Goal: Information Seeking & Learning: Learn about a topic

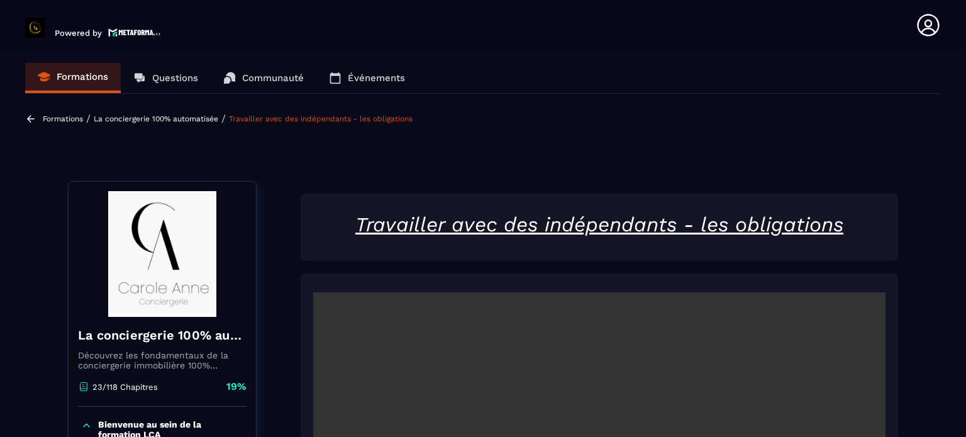
scroll to position [320, 0]
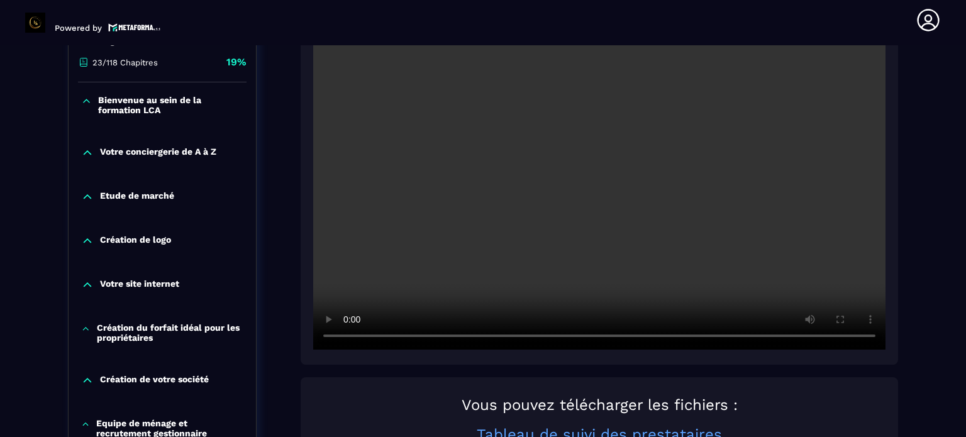
click at [354, 404] on h2 "Vous pouvez télécharger les fichiers :" at bounding box center [599, 405] width 573 height 18
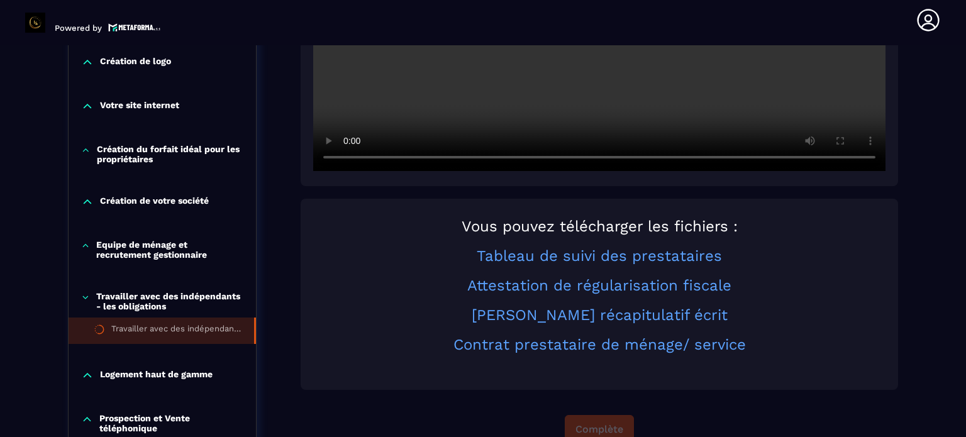
scroll to position [508, 0]
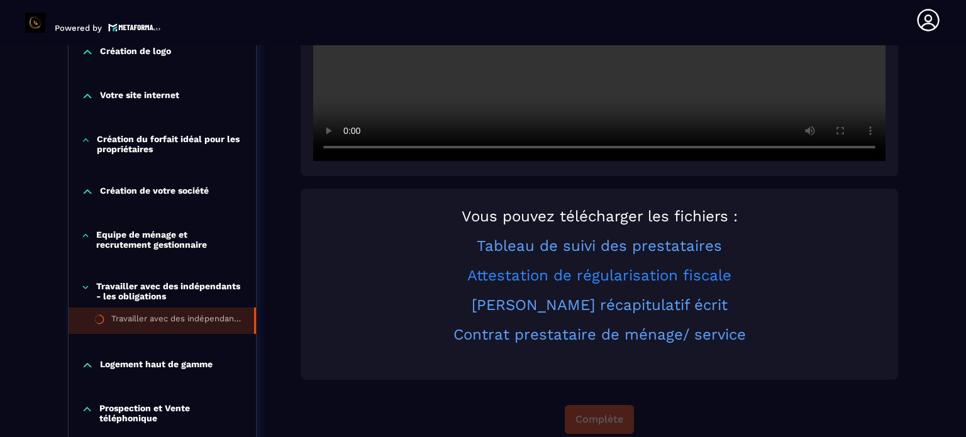
click at [589, 276] on link "Attestation de régularisation fiscale" at bounding box center [599, 276] width 264 height 18
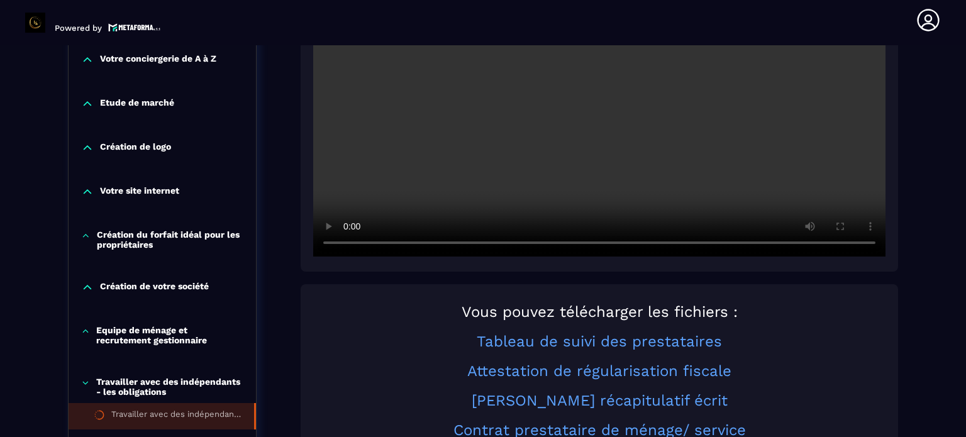
scroll to position [383, 0]
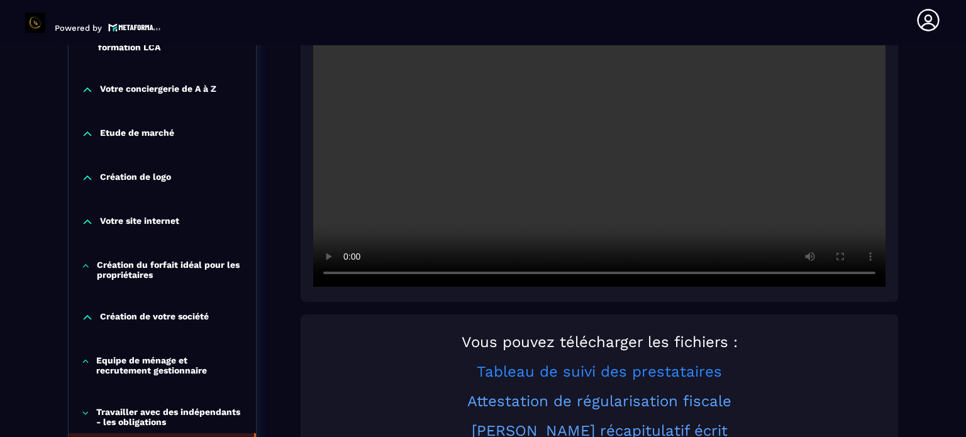
click at [571, 374] on link "Tableau de suivi des prestataires" at bounding box center [599, 372] width 245 height 18
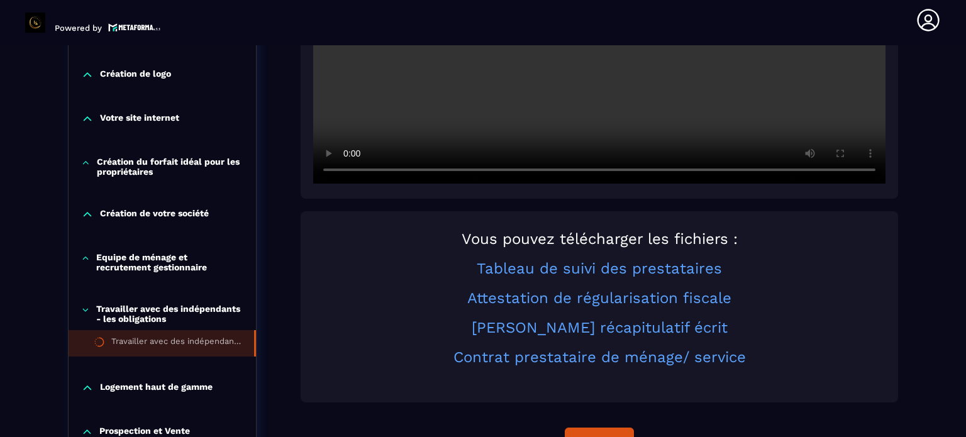
scroll to position [508, 0]
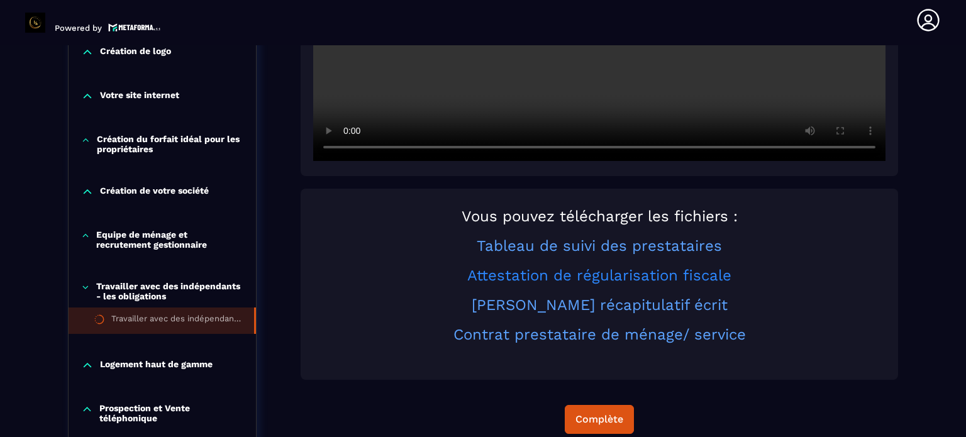
click at [582, 275] on link "Attestation de régularisation fiscale" at bounding box center [599, 276] width 264 height 18
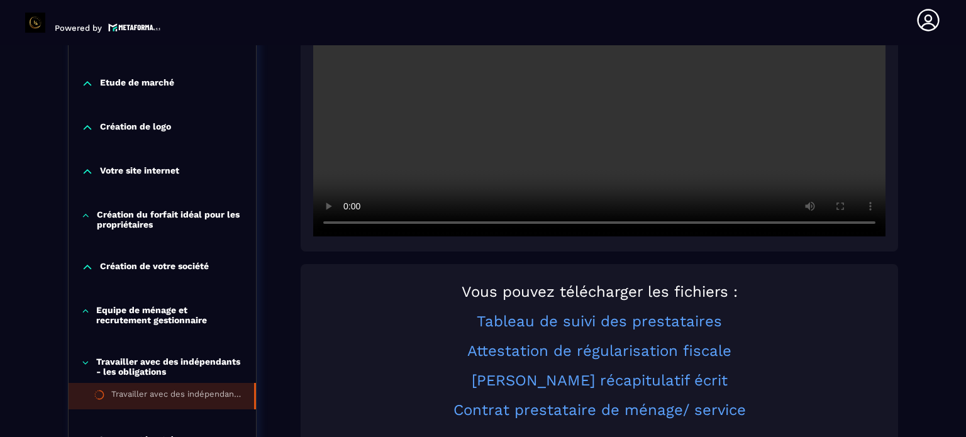
scroll to position [445, 0]
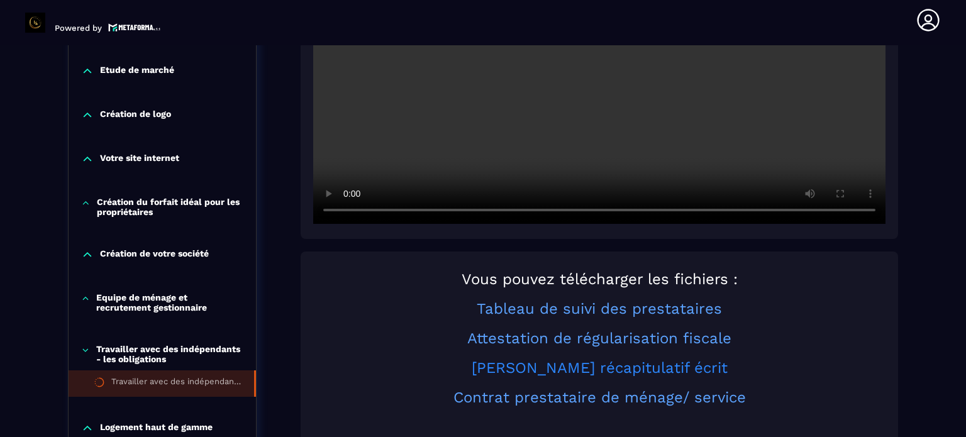
click at [594, 371] on link "[PERSON_NAME] récapitulatif écrit" at bounding box center [600, 368] width 256 height 18
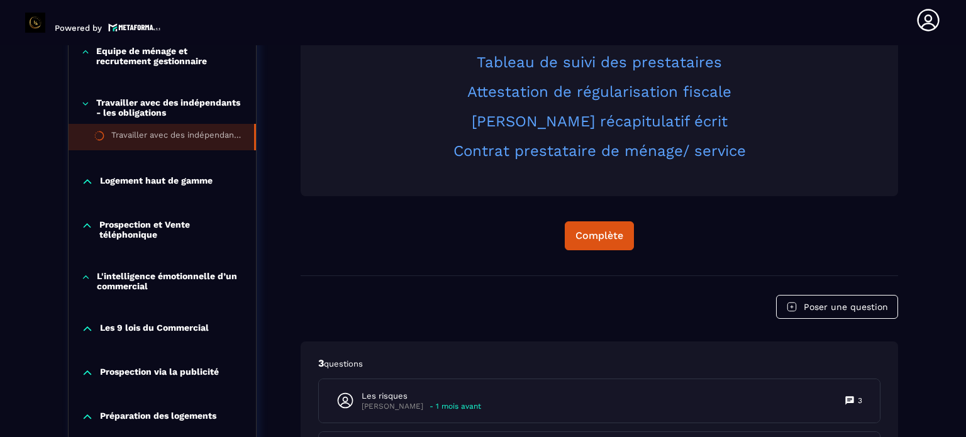
scroll to position [823, 0]
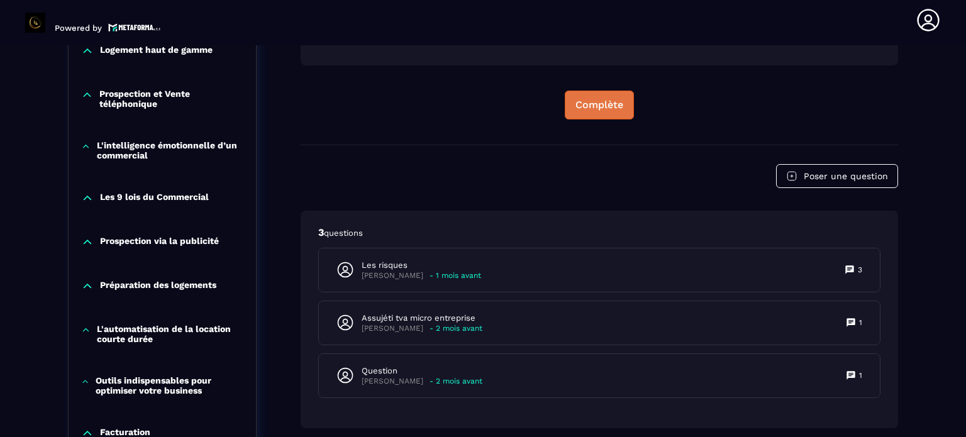
click at [586, 108] on div "Complète" at bounding box center [600, 105] width 48 height 13
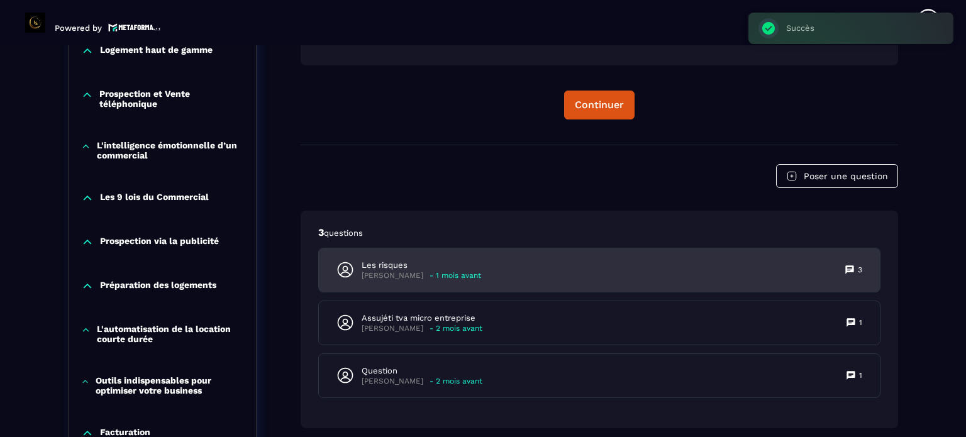
click at [383, 267] on p "Les risques" at bounding box center [422, 265] width 120 height 11
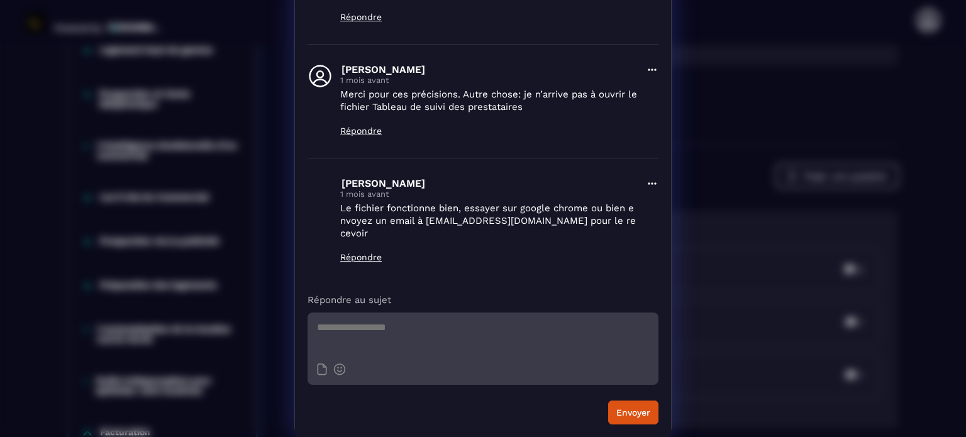
scroll to position [0, 0]
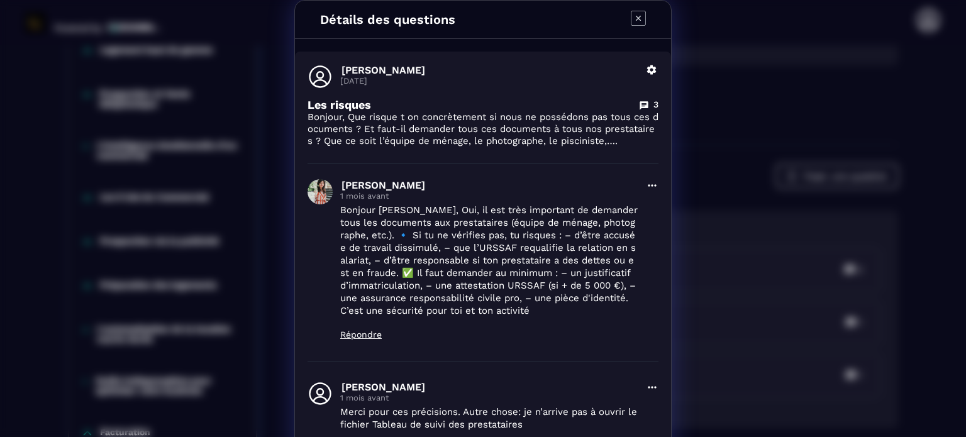
click at [635, 13] on icon "Modal window" at bounding box center [638, 18] width 15 height 15
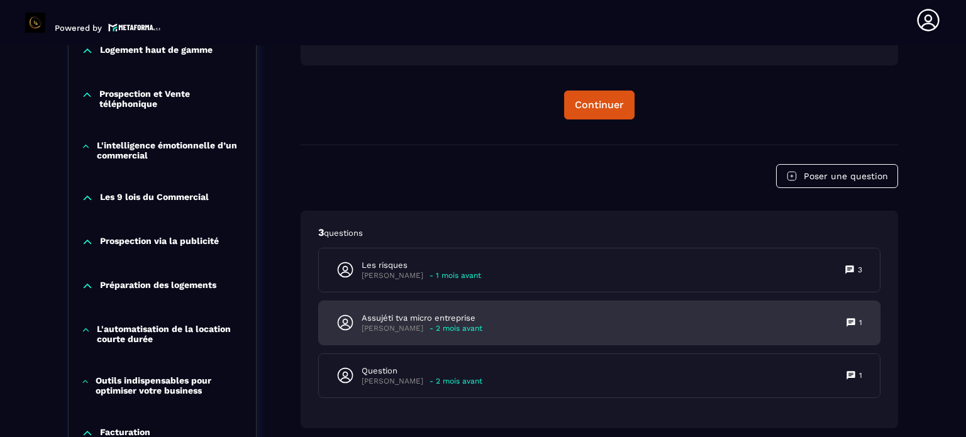
click at [410, 324] on p "[PERSON_NAME]" at bounding box center [393, 328] width 62 height 9
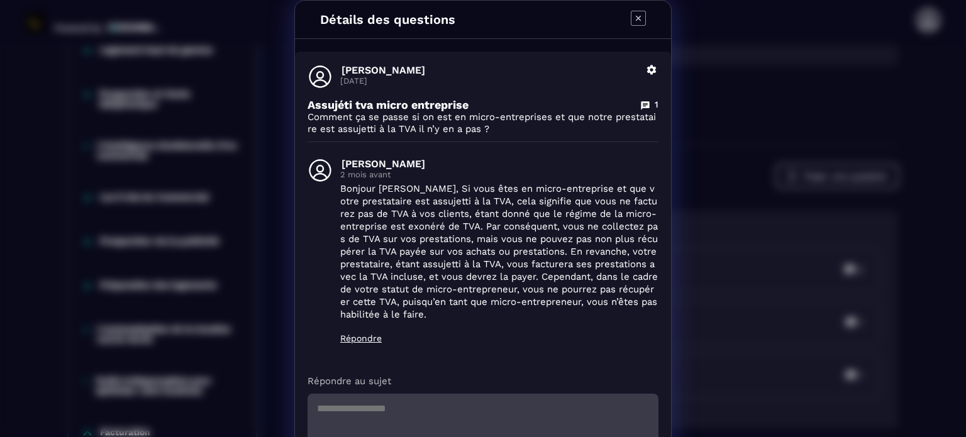
click at [636, 17] on icon "Modal window" at bounding box center [638, 18] width 5 height 5
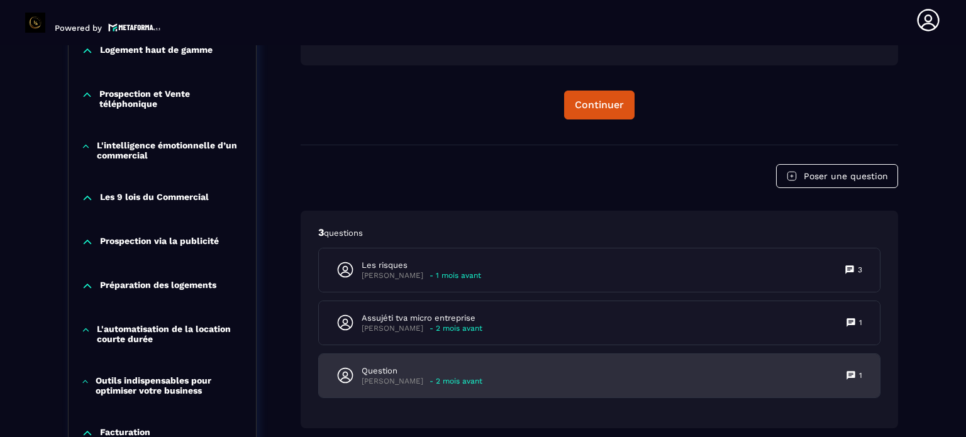
click at [378, 367] on p "Question" at bounding box center [422, 371] width 121 height 11
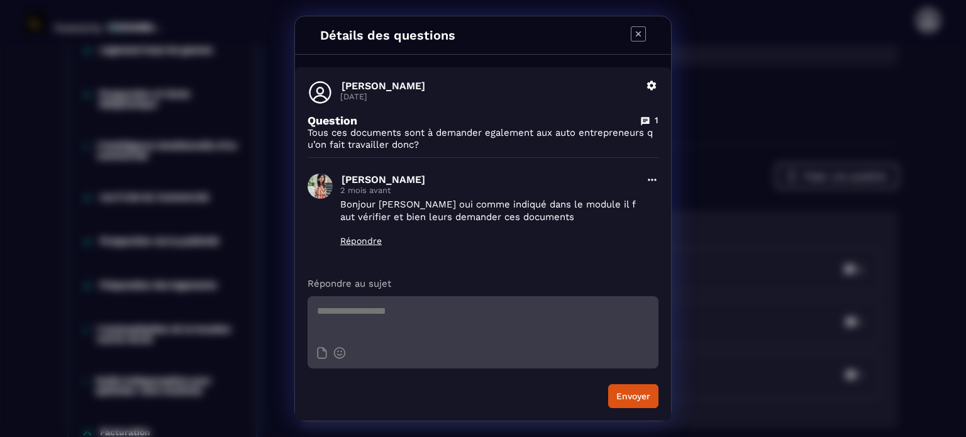
click at [641, 31] on icon "Modal window" at bounding box center [638, 33] width 15 height 15
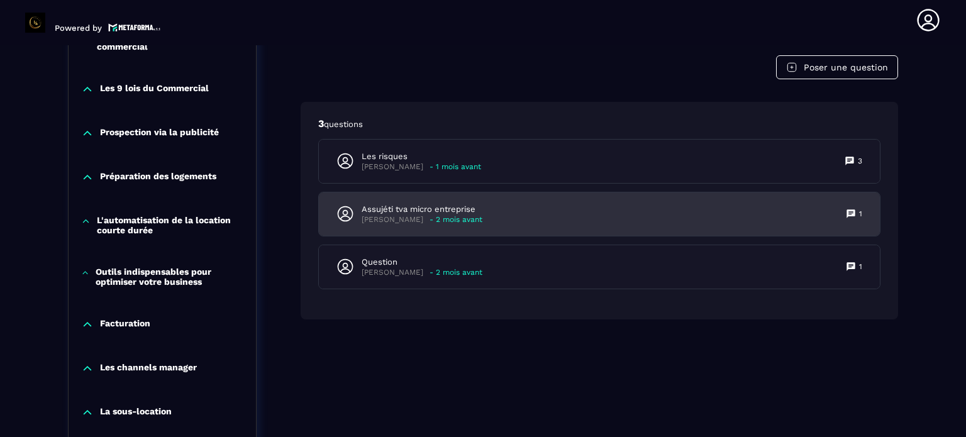
scroll to position [760, 0]
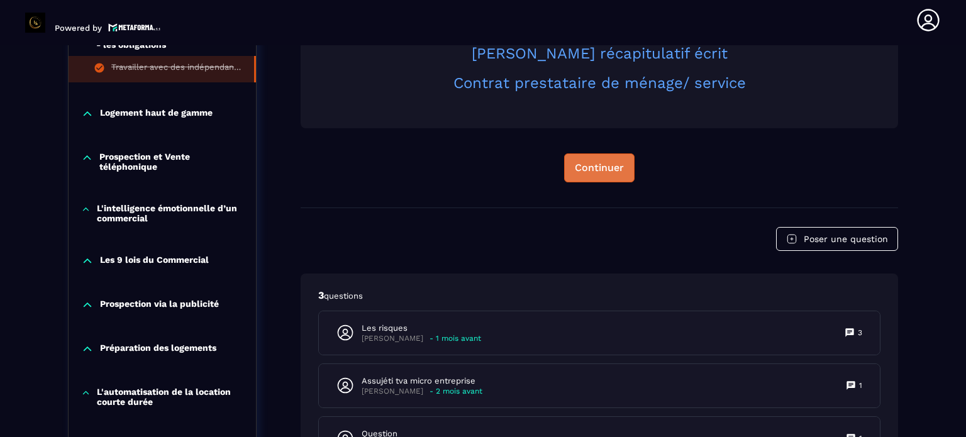
click at [611, 161] on button "Continuer" at bounding box center [599, 168] width 70 height 29
click at [601, 167] on div "Continuer" at bounding box center [599, 168] width 49 height 13
click at [612, 165] on div "Continuer" at bounding box center [599, 168] width 49 height 13
click at [155, 109] on p "Logement haut de gamme" at bounding box center [156, 114] width 113 height 13
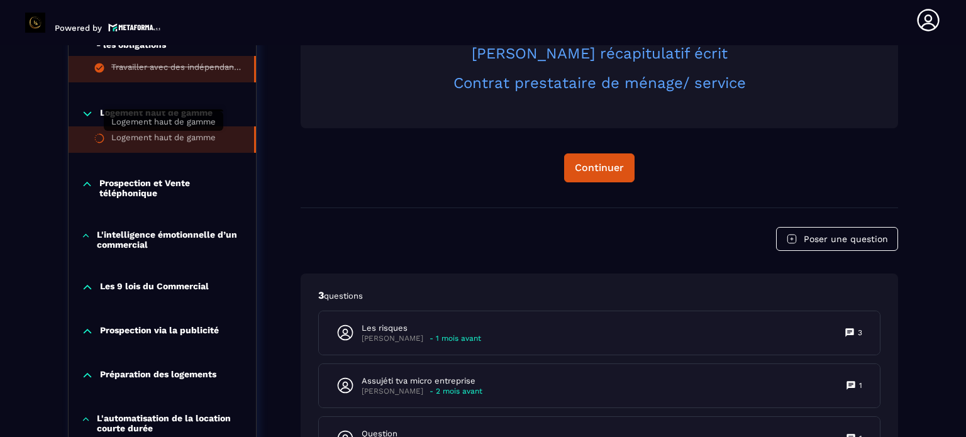
click at [152, 138] on div "Logement haut de gamme" at bounding box center [163, 140] width 104 height 14
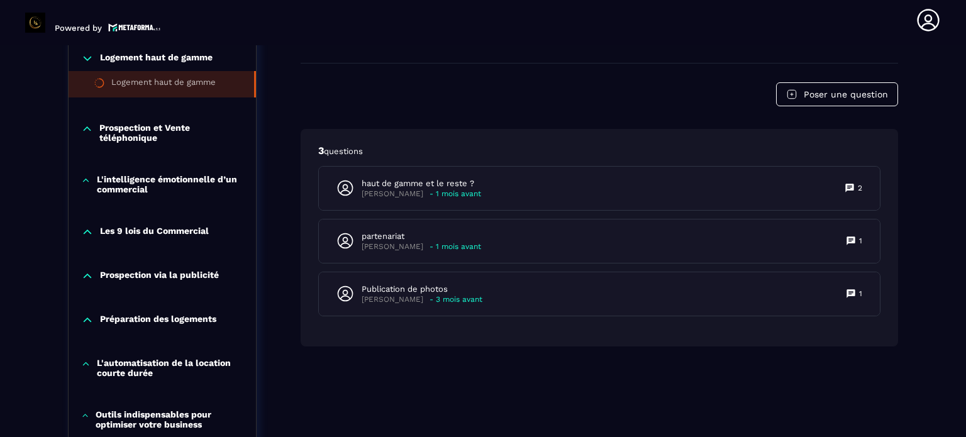
scroll to position [823, 0]
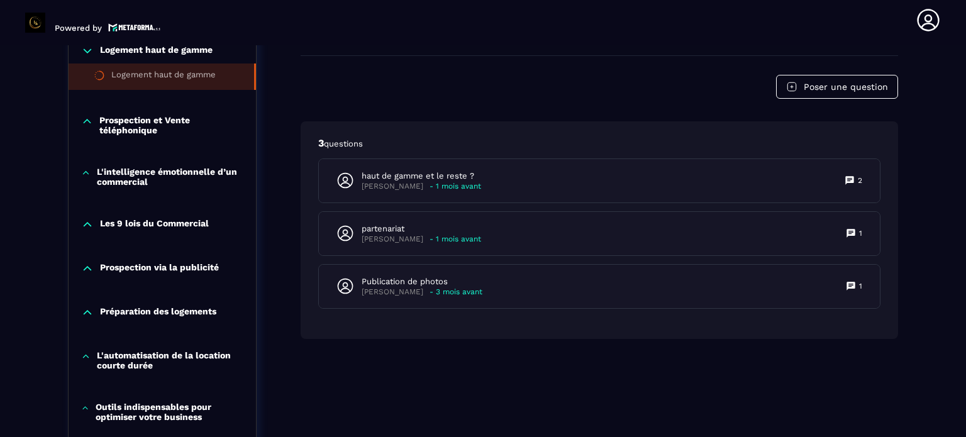
click at [155, 120] on p "Prospection et Vente téléphonique" at bounding box center [171, 125] width 144 height 20
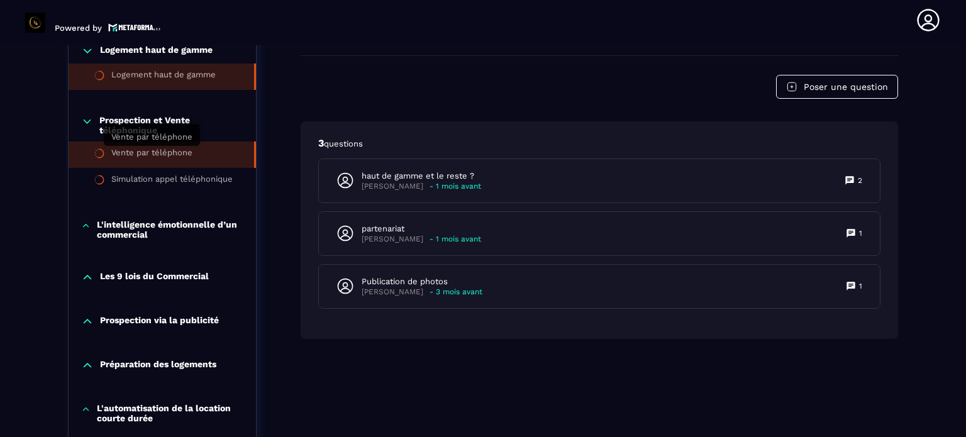
click at [155, 149] on div "Vente par téléphone" at bounding box center [151, 155] width 81 height 14
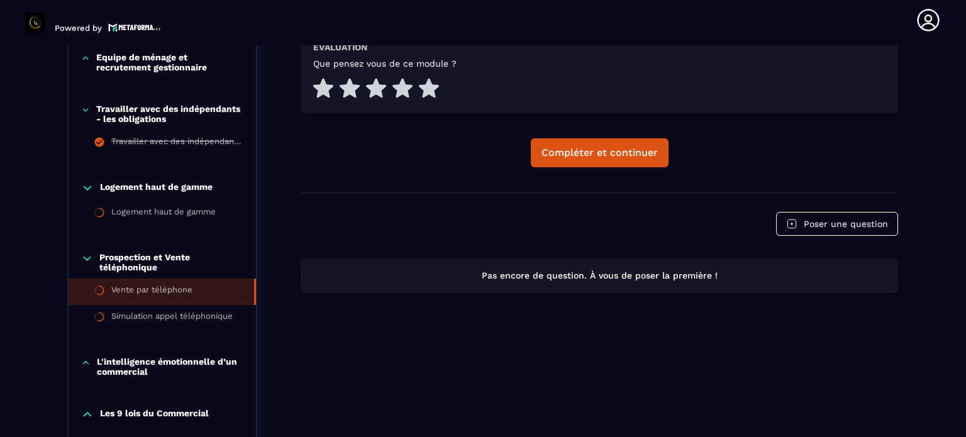
scroll to position [697, 0]
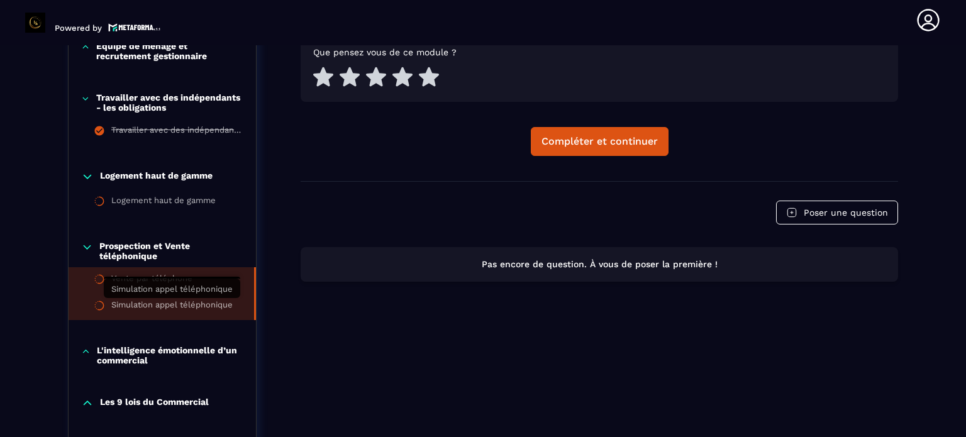
click at [150, 306] on div "Simulation appel téléphonique" at bounding box center [171, 307] width 121 height 14
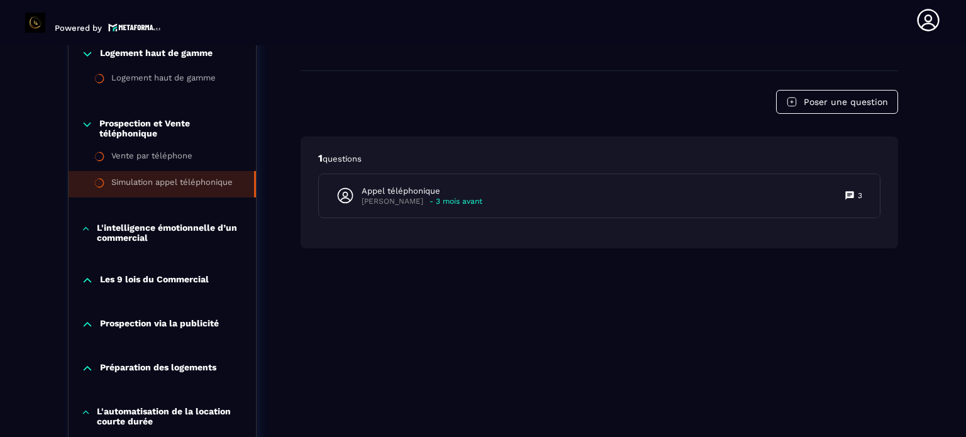
scroll to position [823, 0]
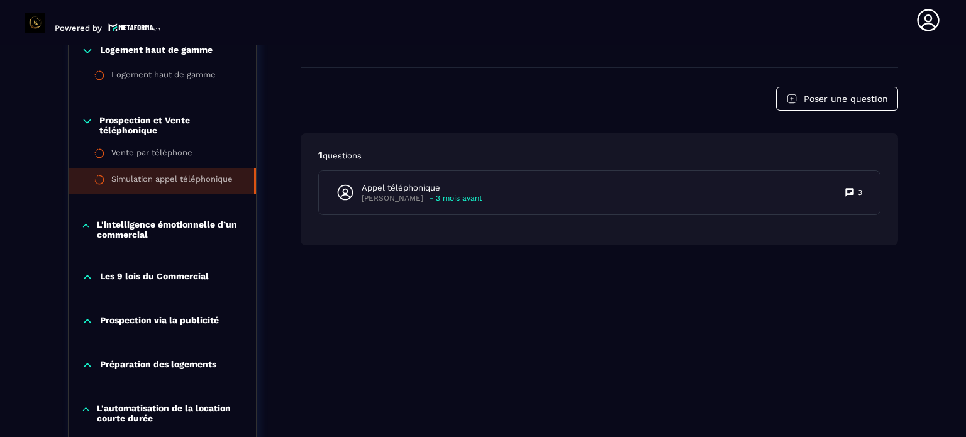
click at [176, 274] on p "Les 9 lois du Commercial" at bounding box center [154, 277] width 109 height 13
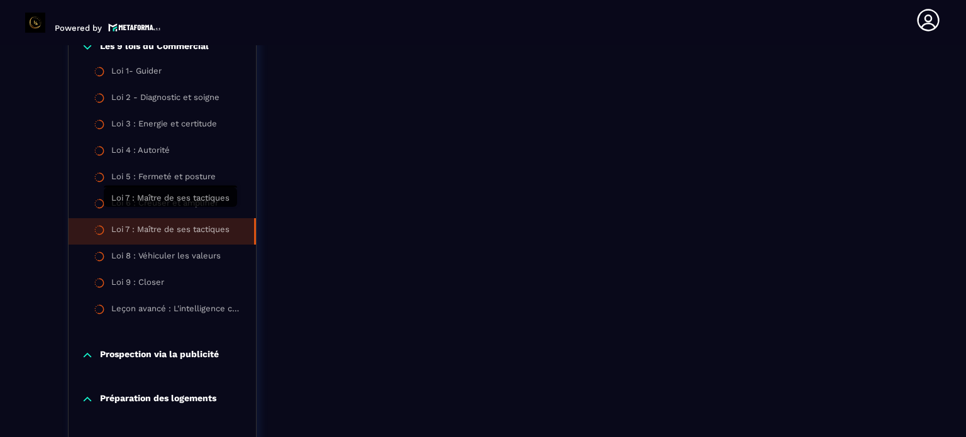
scroll to position [1075, 0]
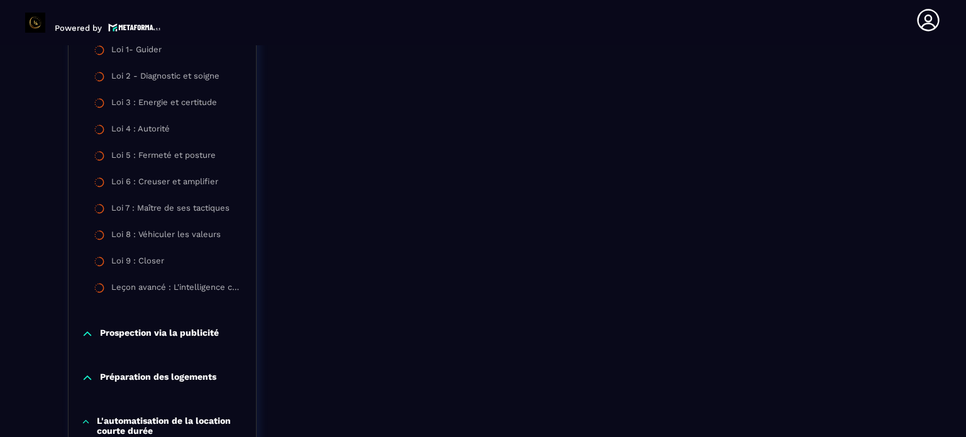
click at [174, 331] on p "Prospection via la publicité" at bounding box center [159, 334] width 119 height 13
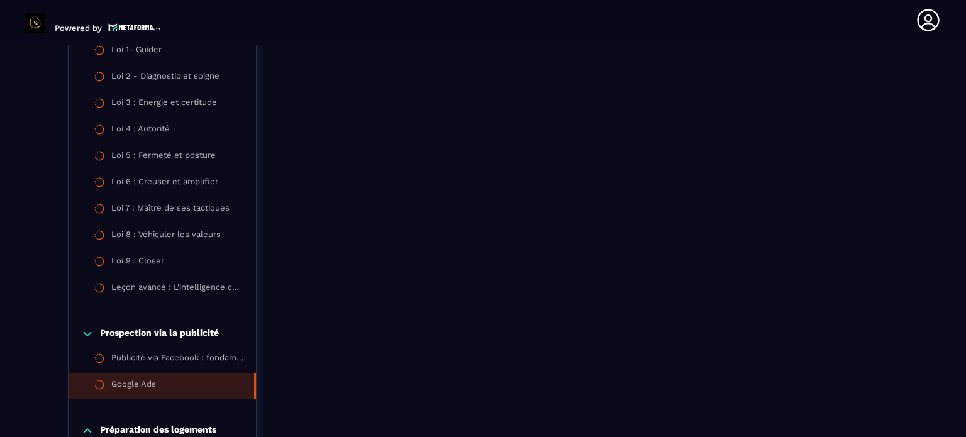
scroll to position [1138, 0]
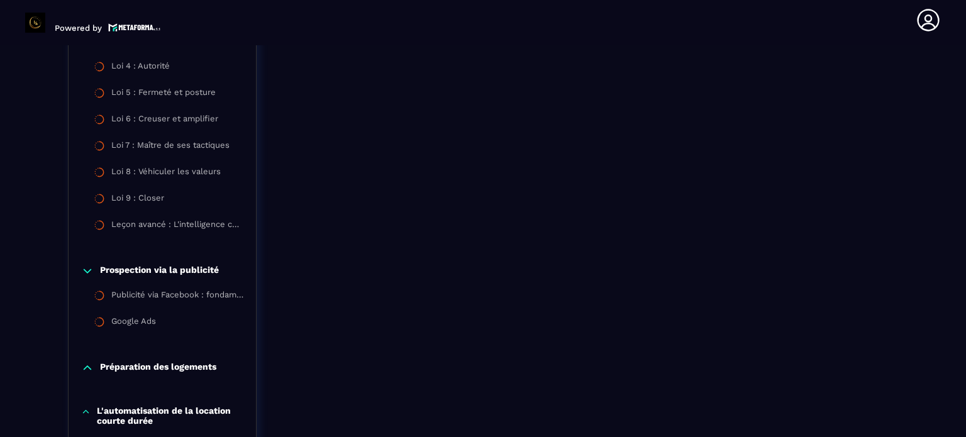
click at [164, 366] on p "Préparation des logements" at bounding box center [158, 368] width 116 height 13
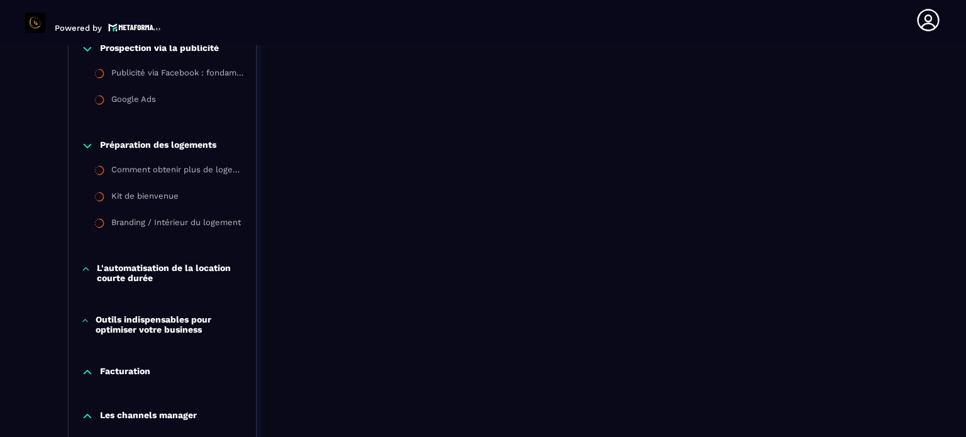
scroll to position [1389, 0]
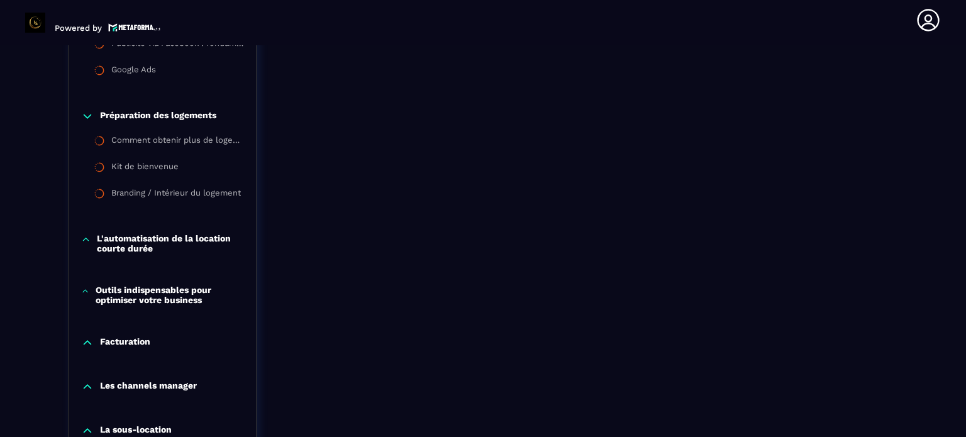
click at [177, 293] on p "Outils indispensables pour optimiser votre business" at bounding box center [170, 295] width 148 height 20
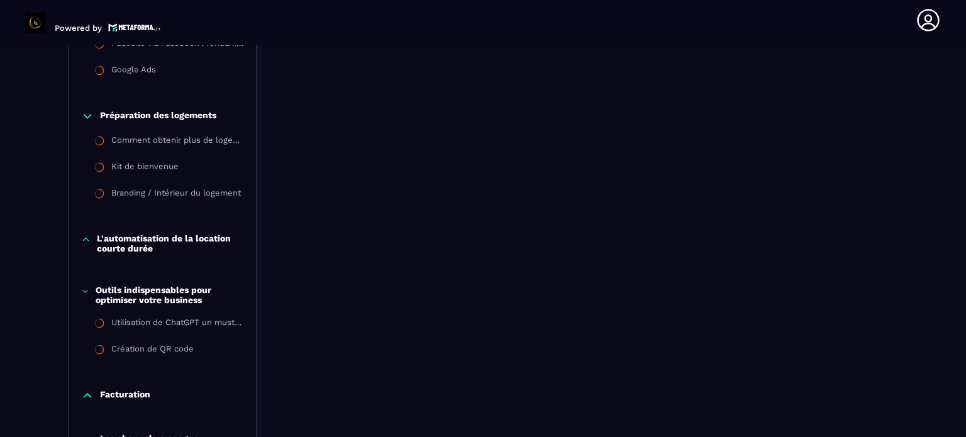
click at [176, 296] on p "Outils indispensables pour optimiser votre business" at bounding box center [170, 295] width 148 height 20
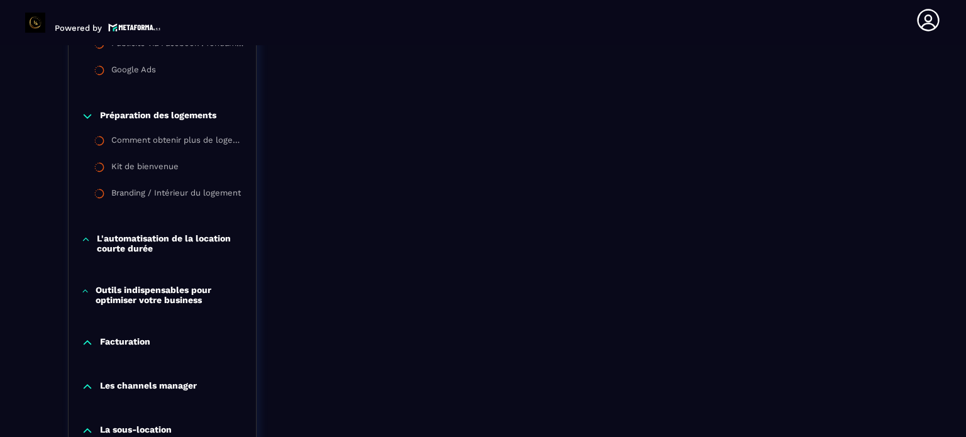
click at [144, 342] on p "Facturation" at bounding box center [125, 343] width 50 height 13
click at [146, 338] on p "Facturation" at bounding box center [125, 343] width 50 height 13
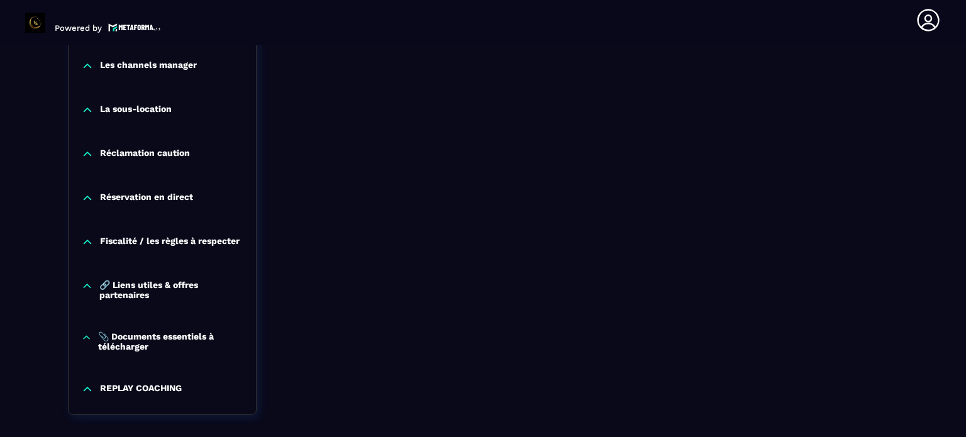
scroll to position [1767, 0]
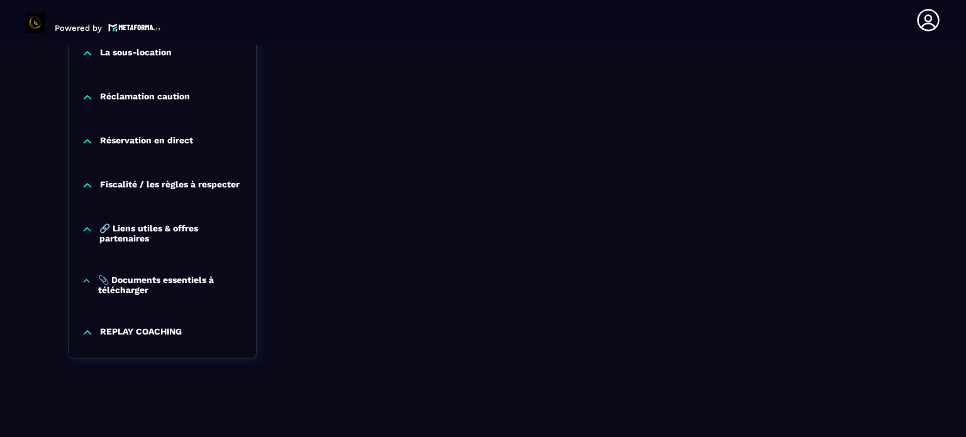
click at [142, 284] on p "📎 Documents essentiels à télécharger" at bounding box center [170, 285] width 145 height 20
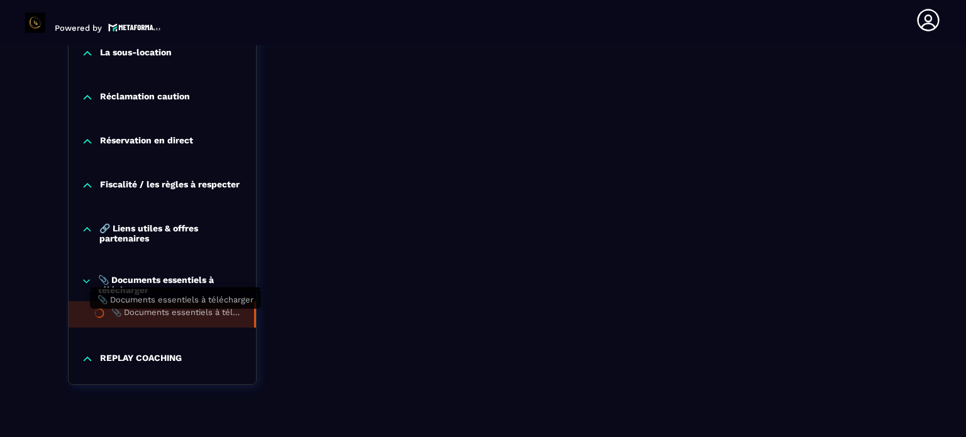
click at [195, 315] on div "📎 Documents essentiels à télécharger" at bounding box center [176, 315] width 130 height 14
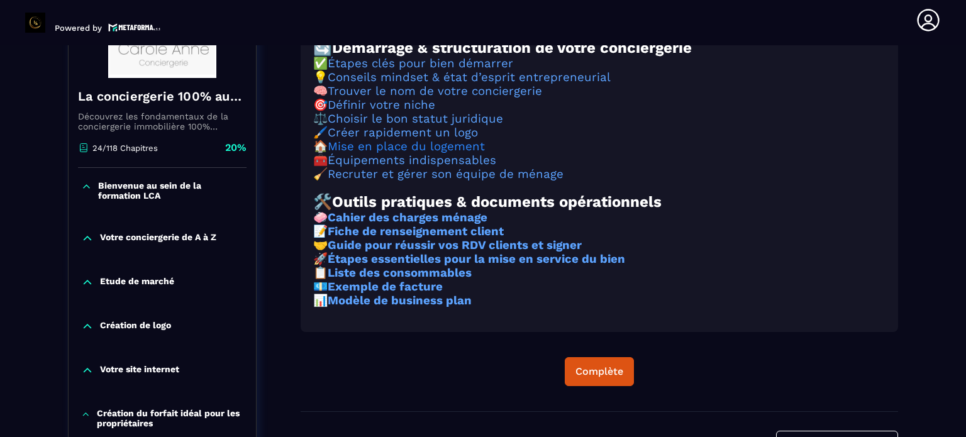
scroll to position [257, 0]
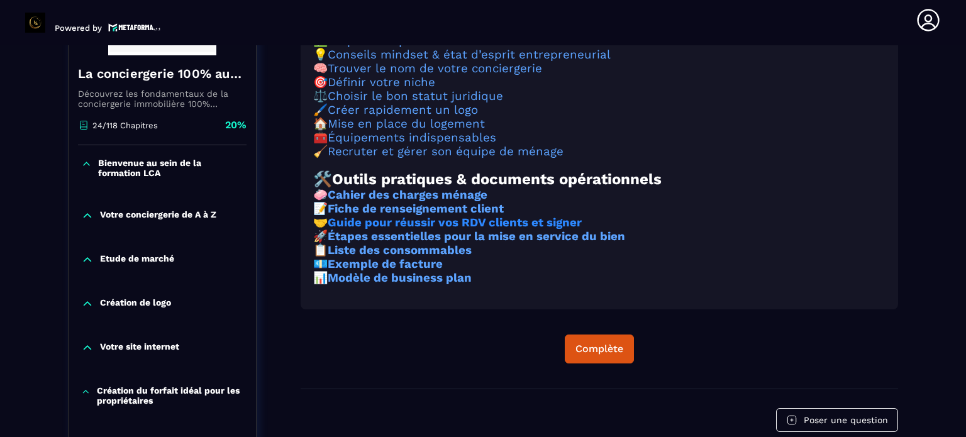
click at [365, 230] on strong "Guide pour réussir vos RDV clients et signer" at bounding box center [455, 223] width 254 height 14
click at [456, 216] on strong "Fiche de renseignement client" at bounding box center [416, 209] width 176 height 14
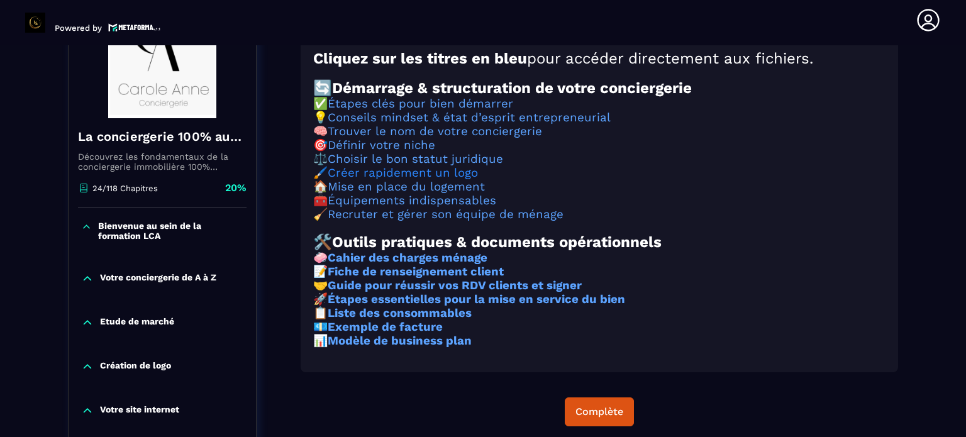
click at [431, 180] on link "Créer rapidement un logo" at bounding box center [403, 173] width 150 height 14
click at [413, 221] on link "Recruter et gérer son équipe de ménage" at bounding box center [446, 215] width 236 height 14
click at [425, 306] on strong "Étapes essentielles pour la mise en service du bien" at bounding box center [477, 300] width 298 height 14
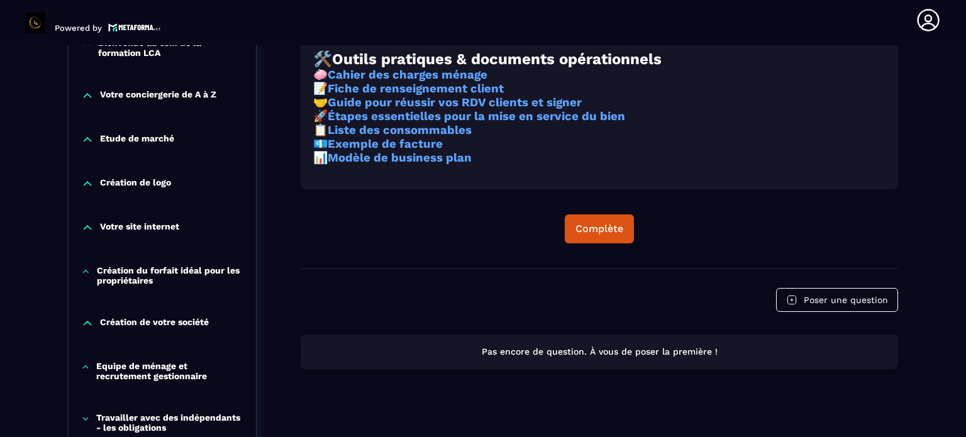
scroll to position [383, 0]
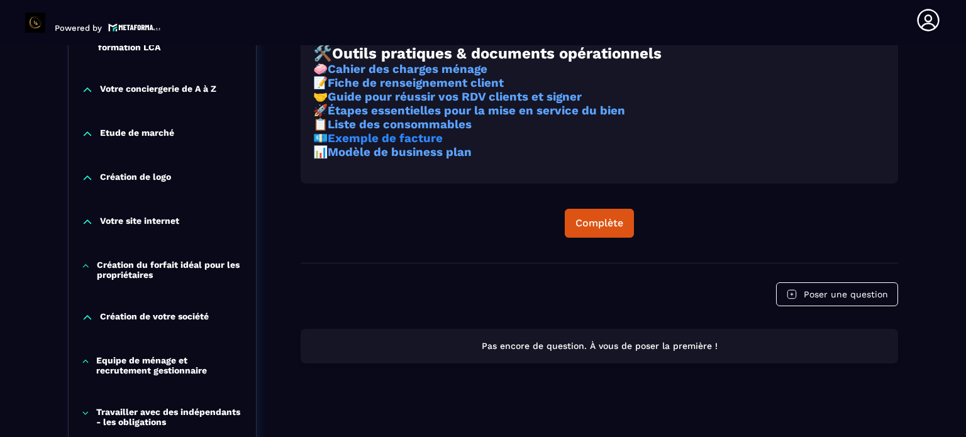
click at [391, 145] on strong "Exemple de facture" at bounding box center [385, 138] width 115 height 14
click at [411, 159] on strong "Modèle de business plan" at bounding box center [400, 152] width 144 height 14
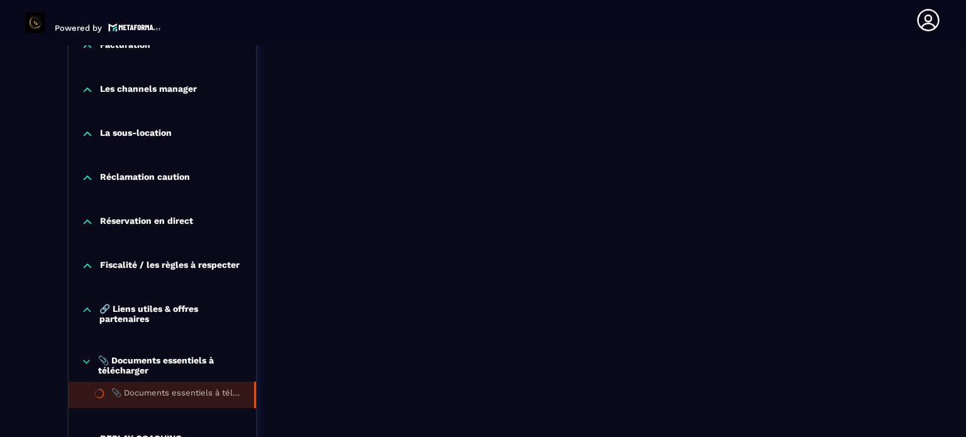
scroll to position [1796, 0]
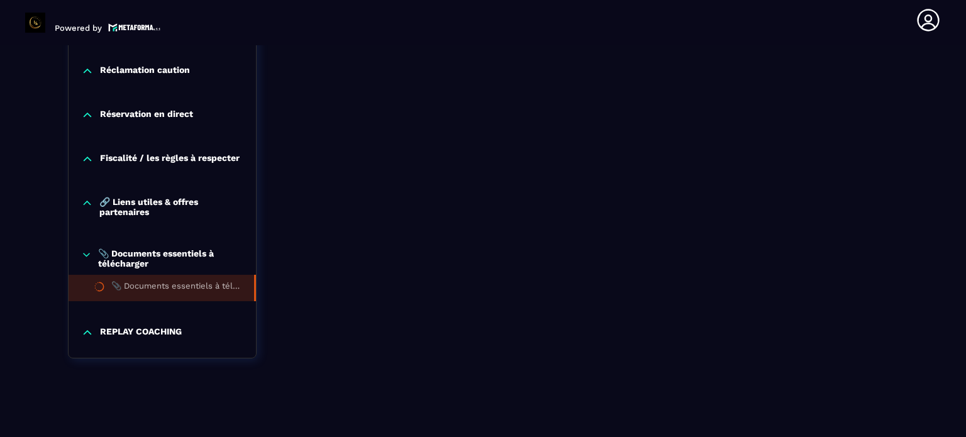
click at [177, 252] on p "📎 Documents essentiels à télécharger" at bounding box center [170, 259] width 145 height 20
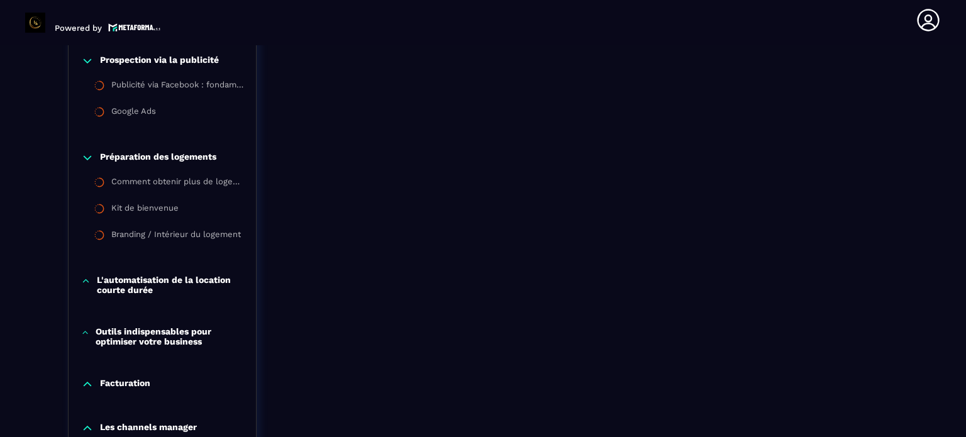
scroll to position [1329, 0]
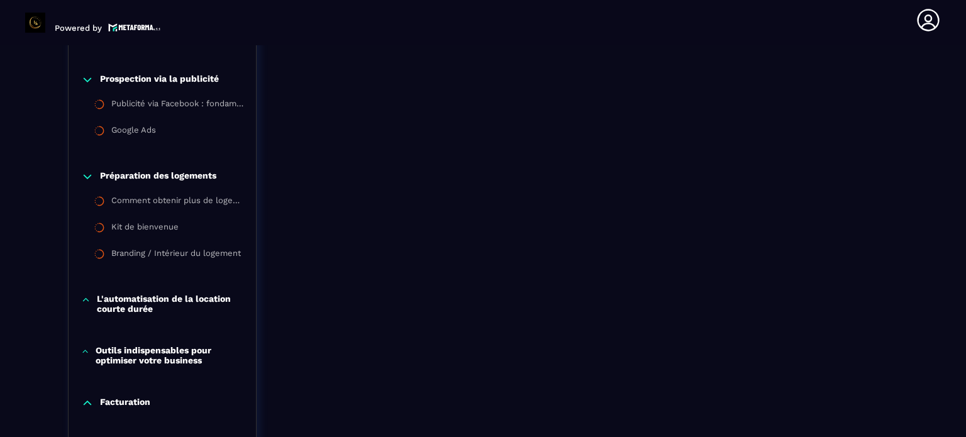
click at [174, 173] on p "Préparation des logements" at bounding box center [158, 177] width 116 height 13
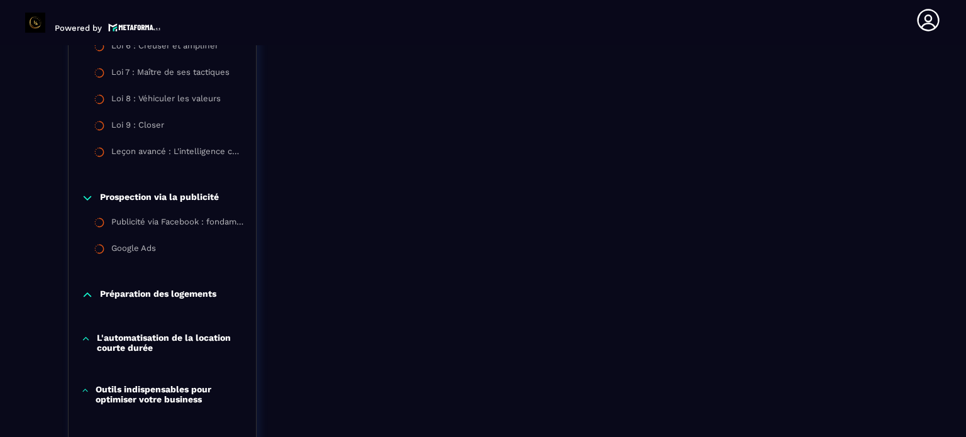
scroll to position [1203, 0]
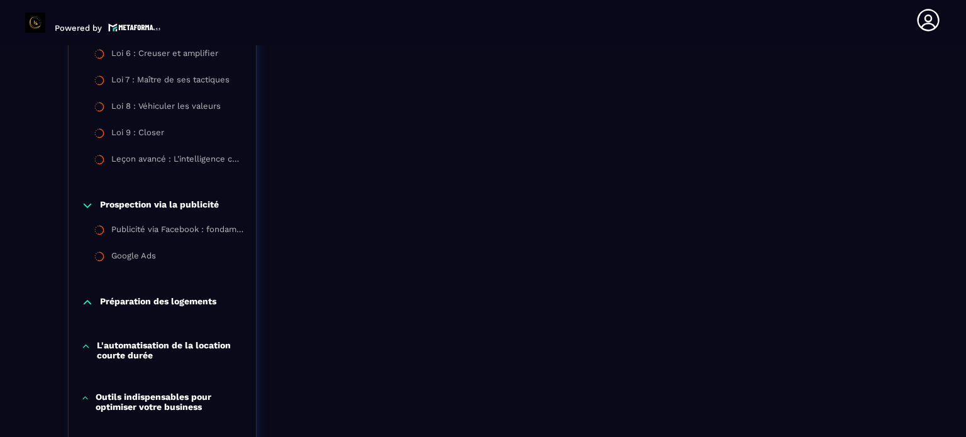
click at [176, 201] on p "Prospection via la publicité" at bounding box center [159, 205] width 119 height 13
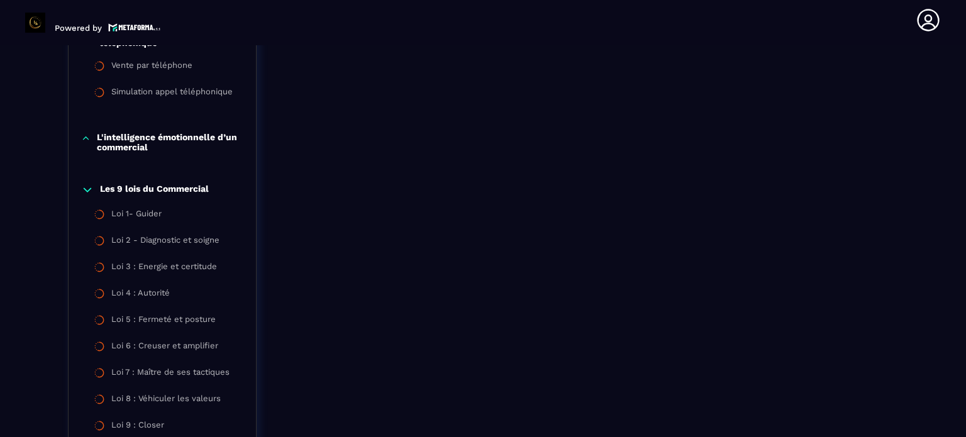
scroll to position [888, 0]
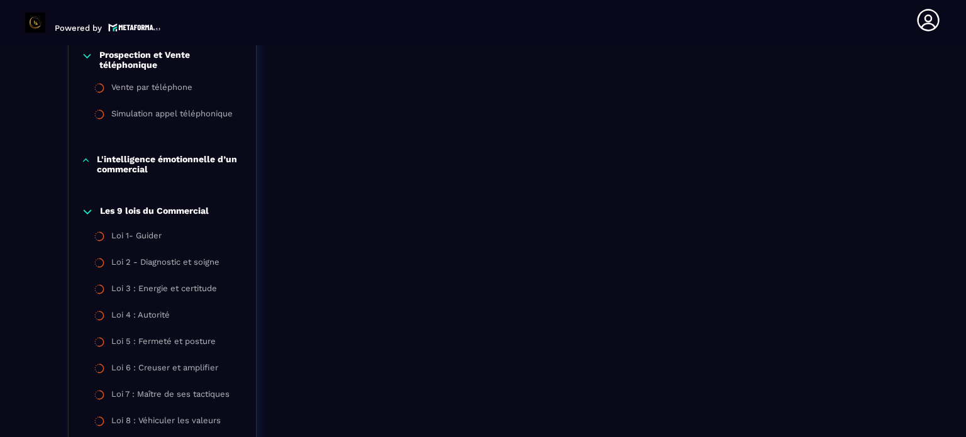
click at [177, 206] on p "Les 9 lois du Commercial" at bounding box center [154, 212] width 109 height 13
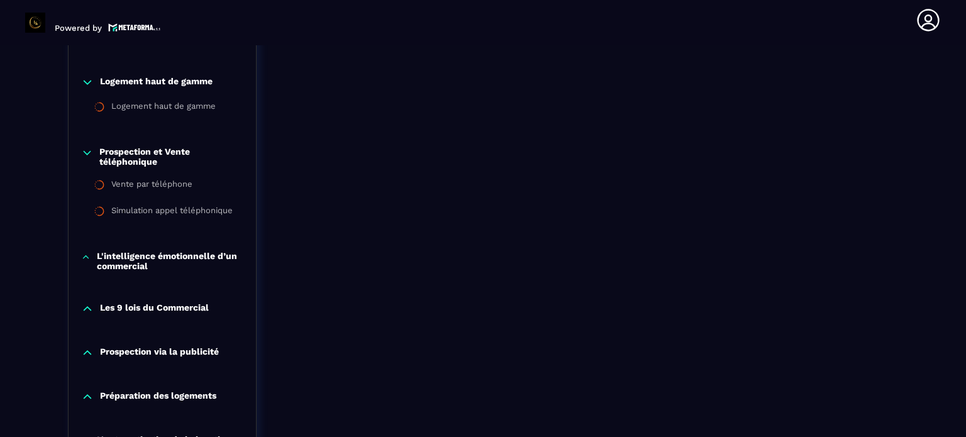
scroll to position [763, 0]
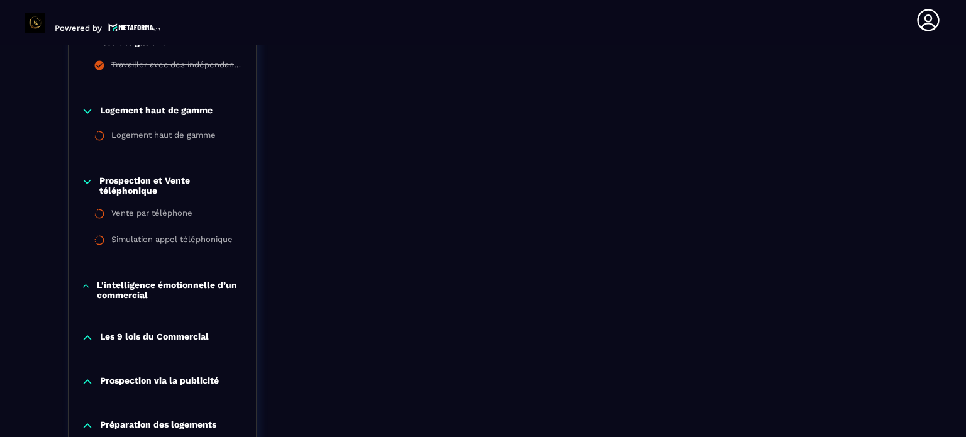
click at [182, 183] on p "Prospection et Vente téléphonique" at bounding box center [171, 186] width 144 height 20
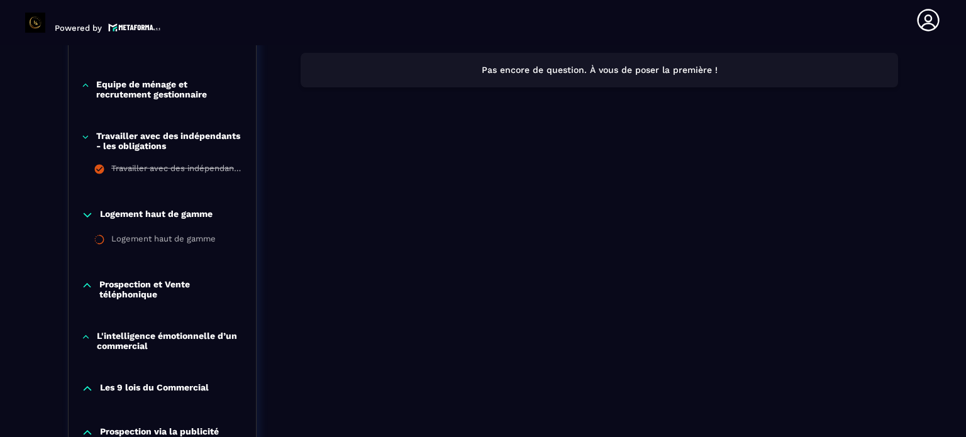
scroll to position [637, 0]
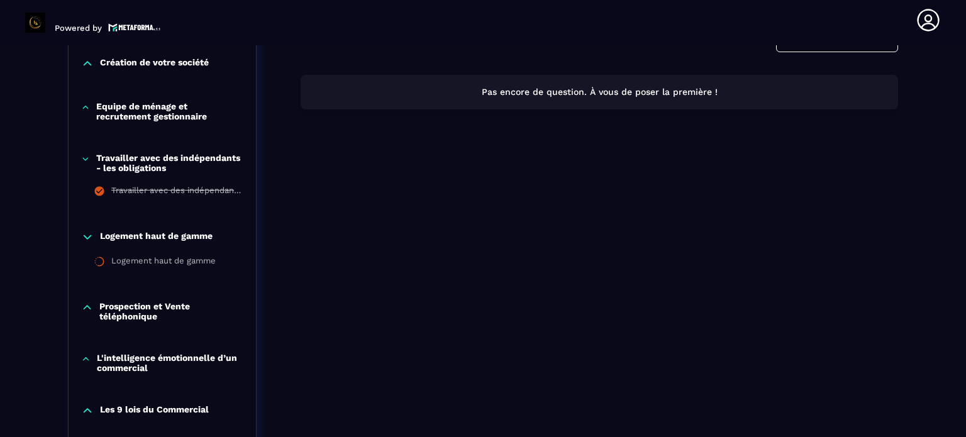
click at [175, 236] on p "Logement haut de gamme" at bounding box center [156, 237] width 113 height 13
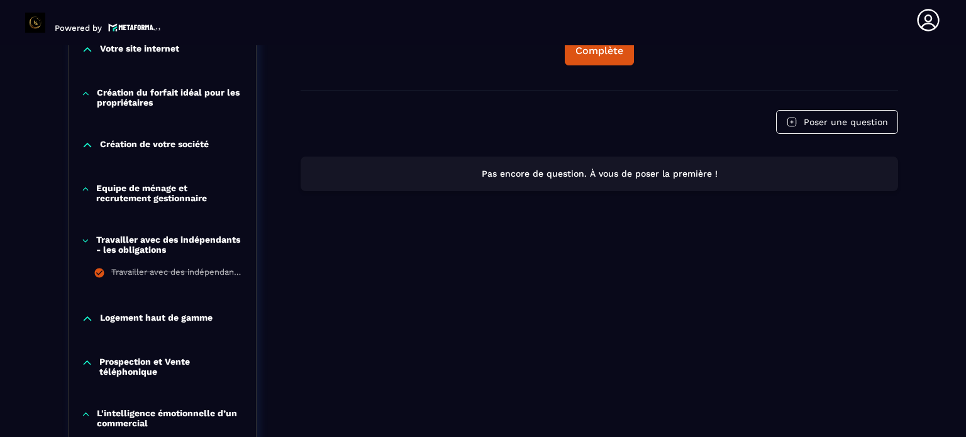
scroll to position [574, 0]
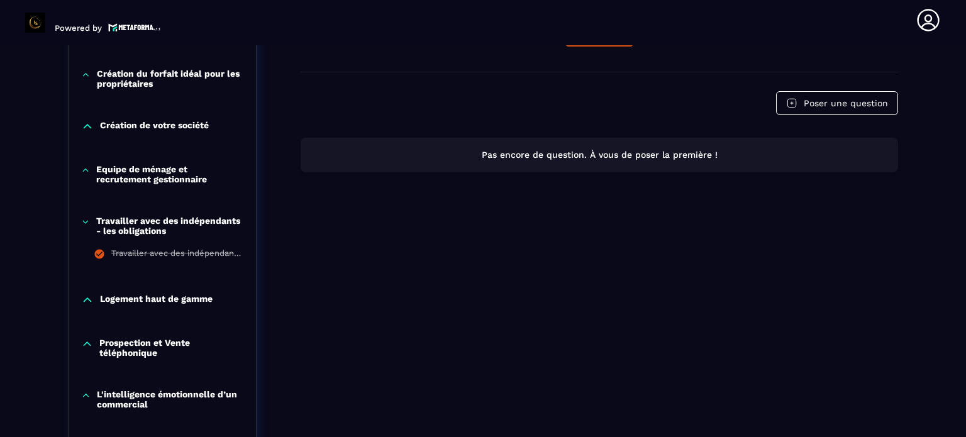
click at [142, 224] on p "Travailler avec des indépendants - les obligations" at bounding box center [169, 226] width 147 height 20
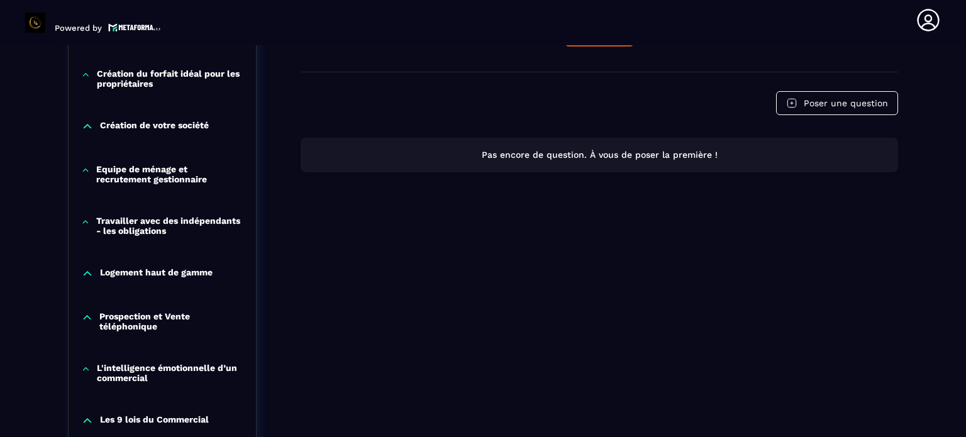
click at [138, 273] on p "Logement haut de gamme" at bounding box center [156, 273] width 113 height 13
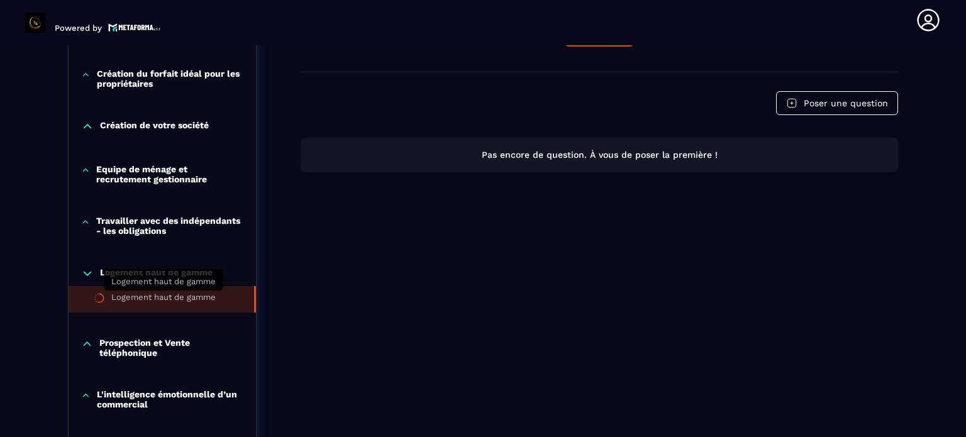
click at [146, 296] on div "Logement haut de gamme" at bounding box center [163, 300] width 104 height 14
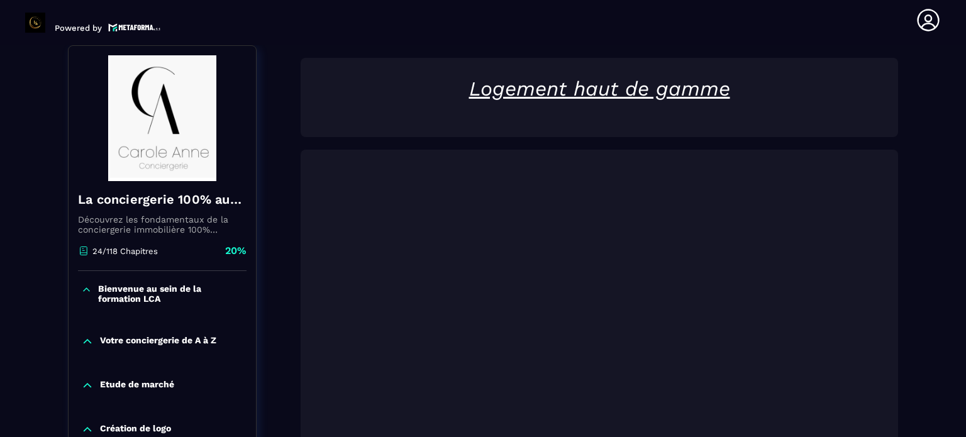
scroll to position [131, 0]
